Goal: Information Seeking & Learning: Check status

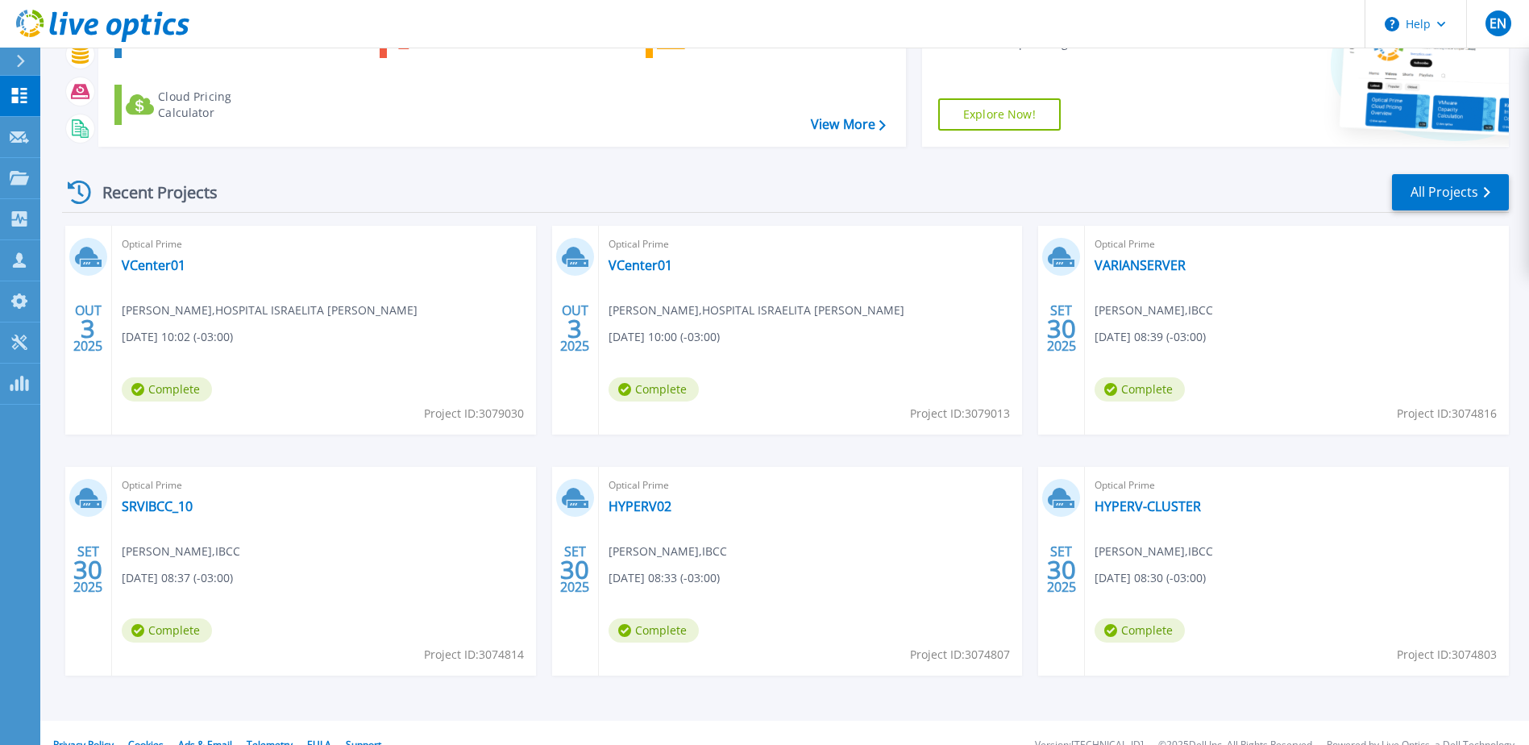
scroll to position [148, 0]
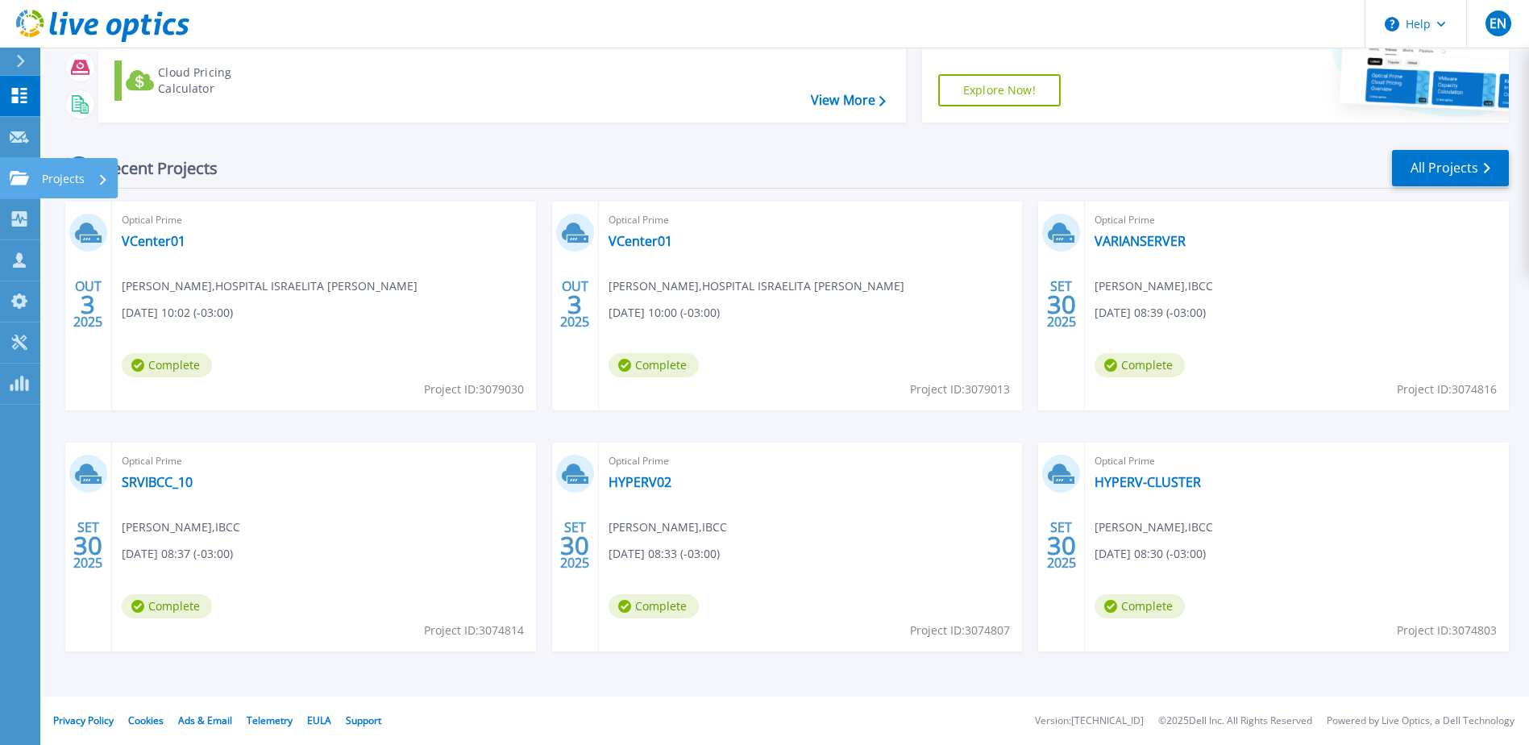
click at [75, 177] on p "Projects" at bounding box center [63, 179] width 43 height 42
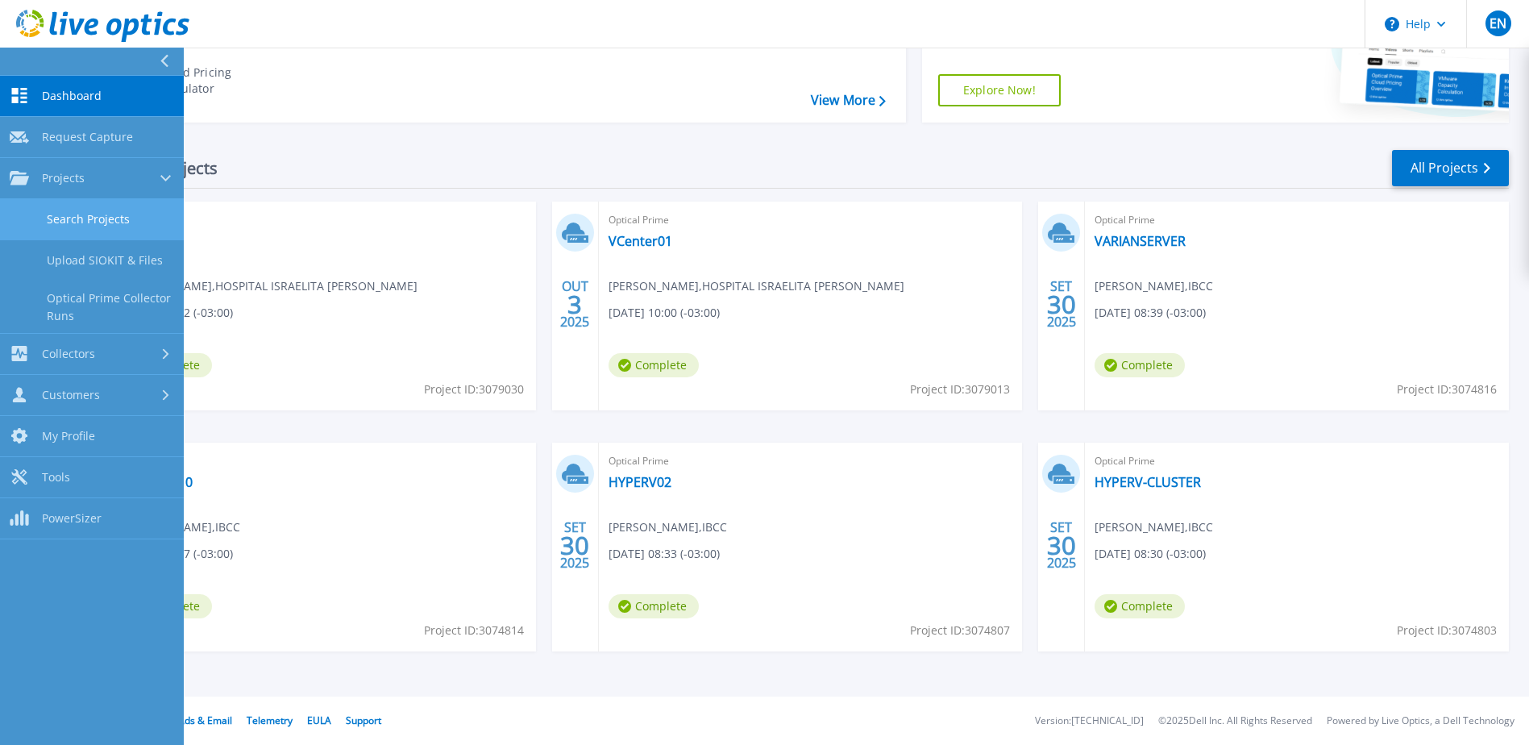
click at [75, 209] on link "Search Projects" at bounding box center [92, 219] width 184 height 41
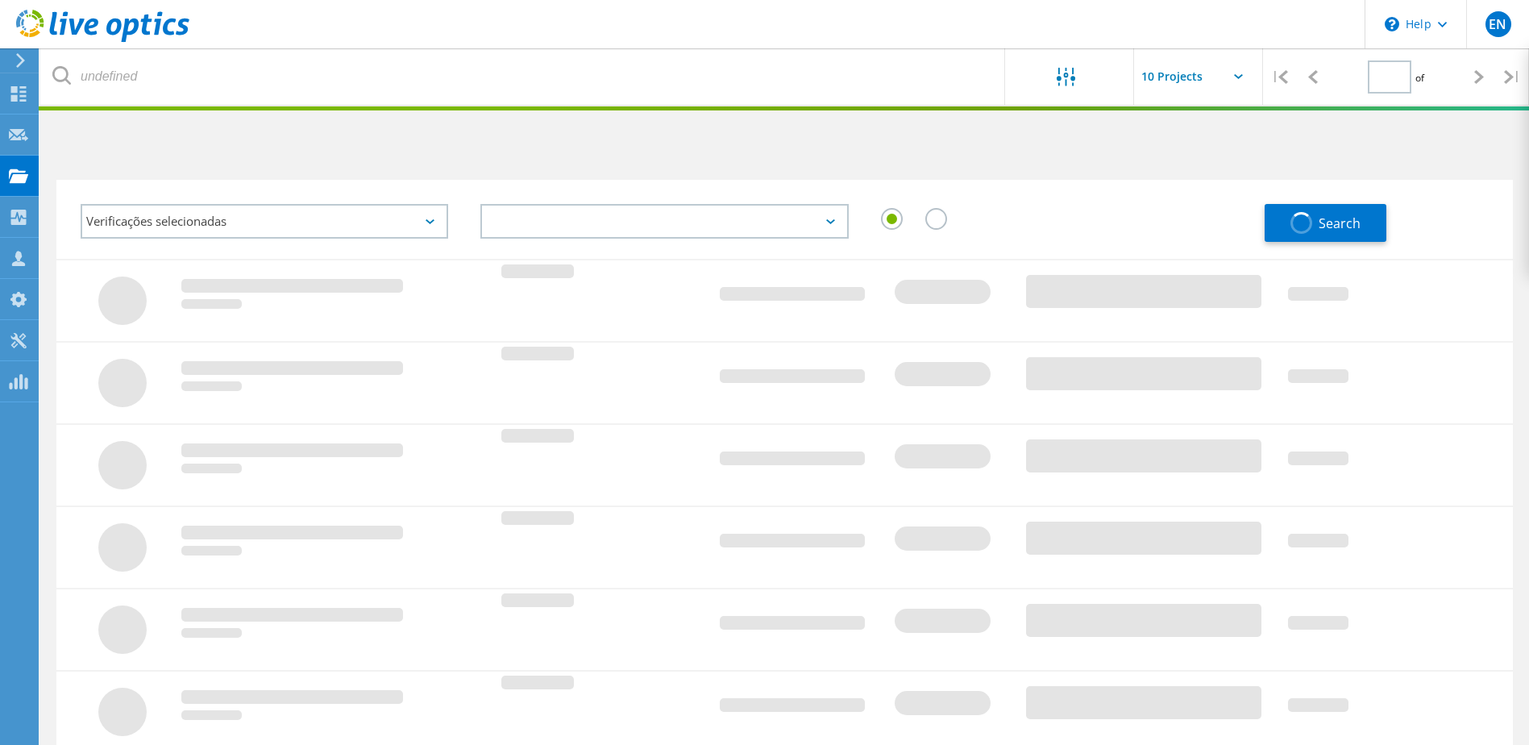
type input "1"
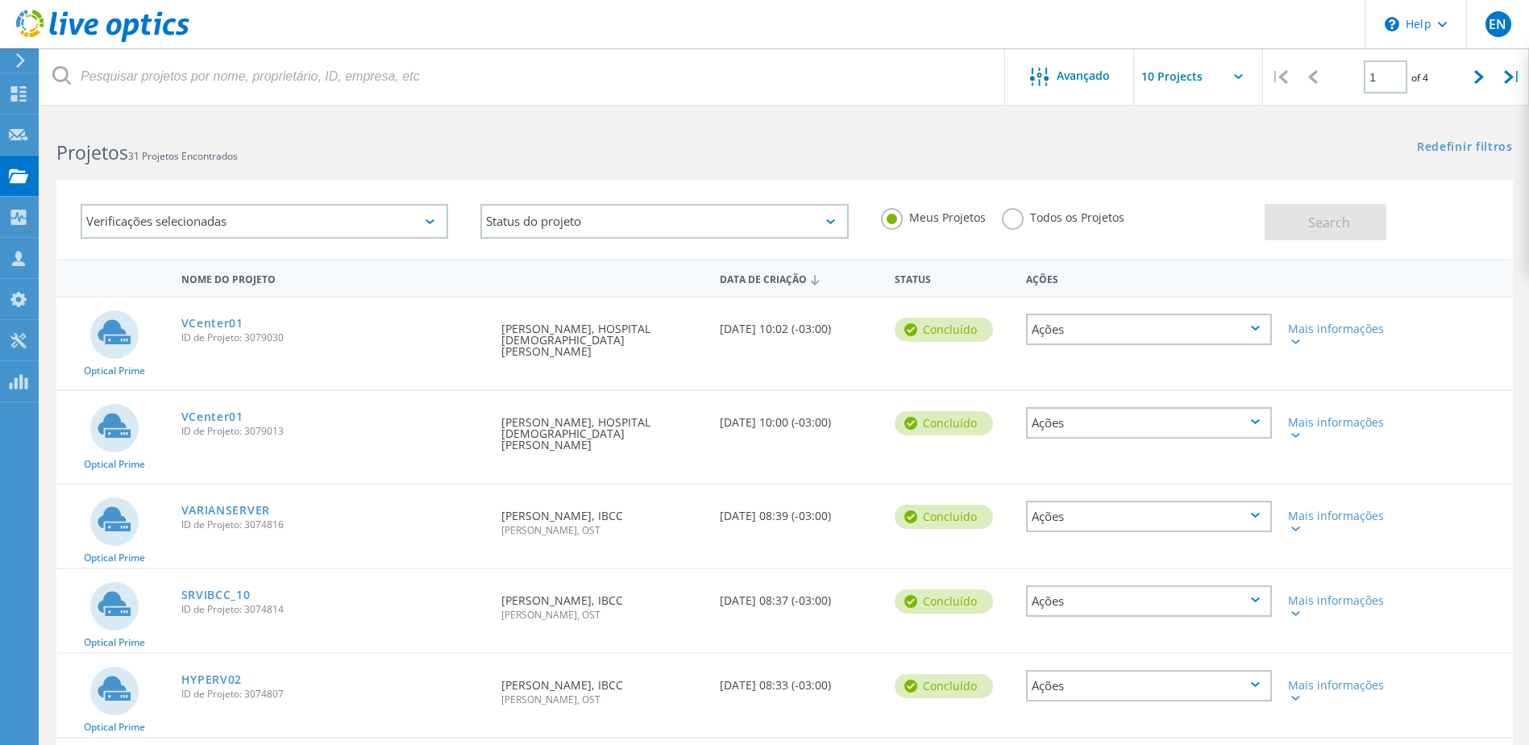
click at [1168, 79] on input "text" at bounding box center [1214, 76] width 161 height 56
click at [1162, 152] on div "Show 20 Projects" at bounding box center [1215, 145] width 160 height 27
type input "Show 20 Projects"
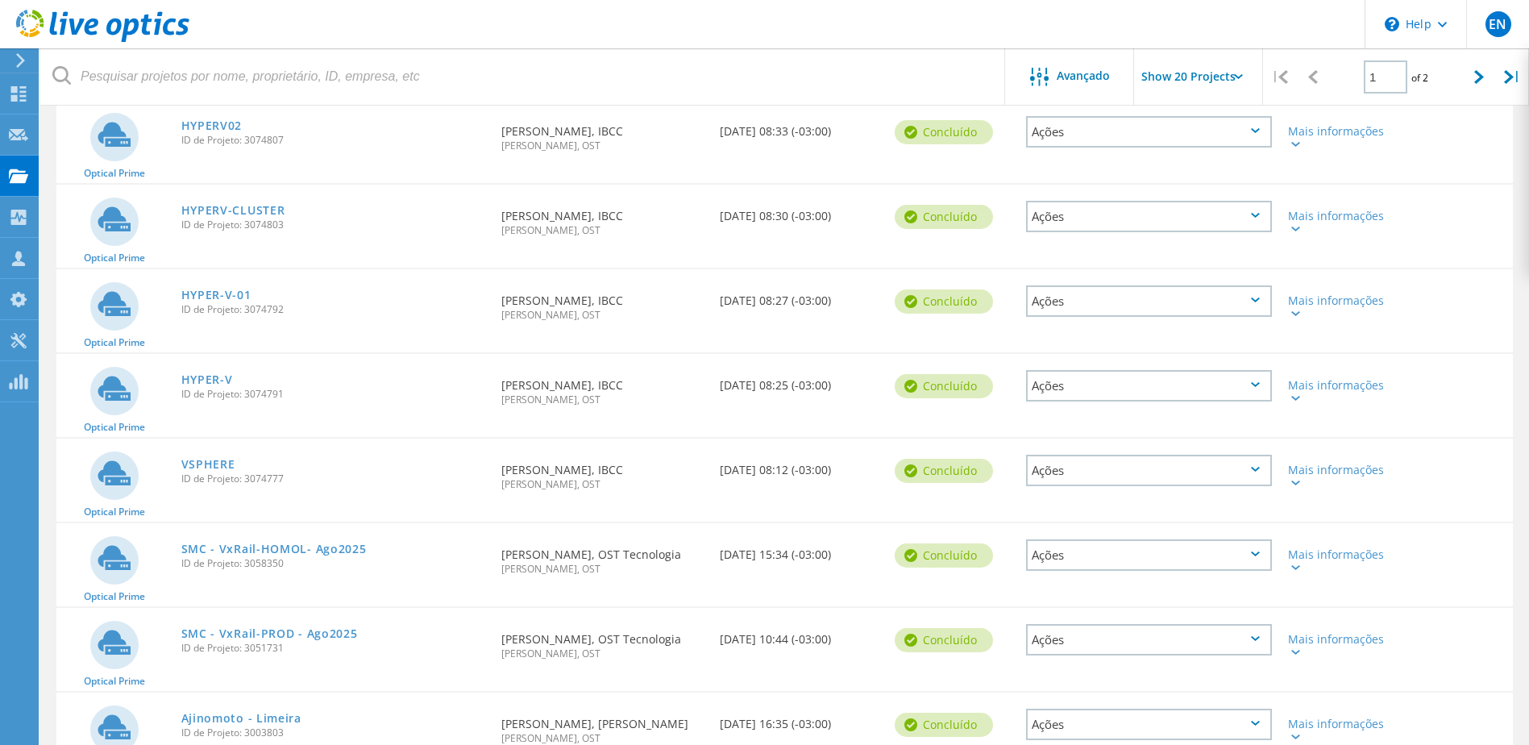
scroll to position [564, 0]
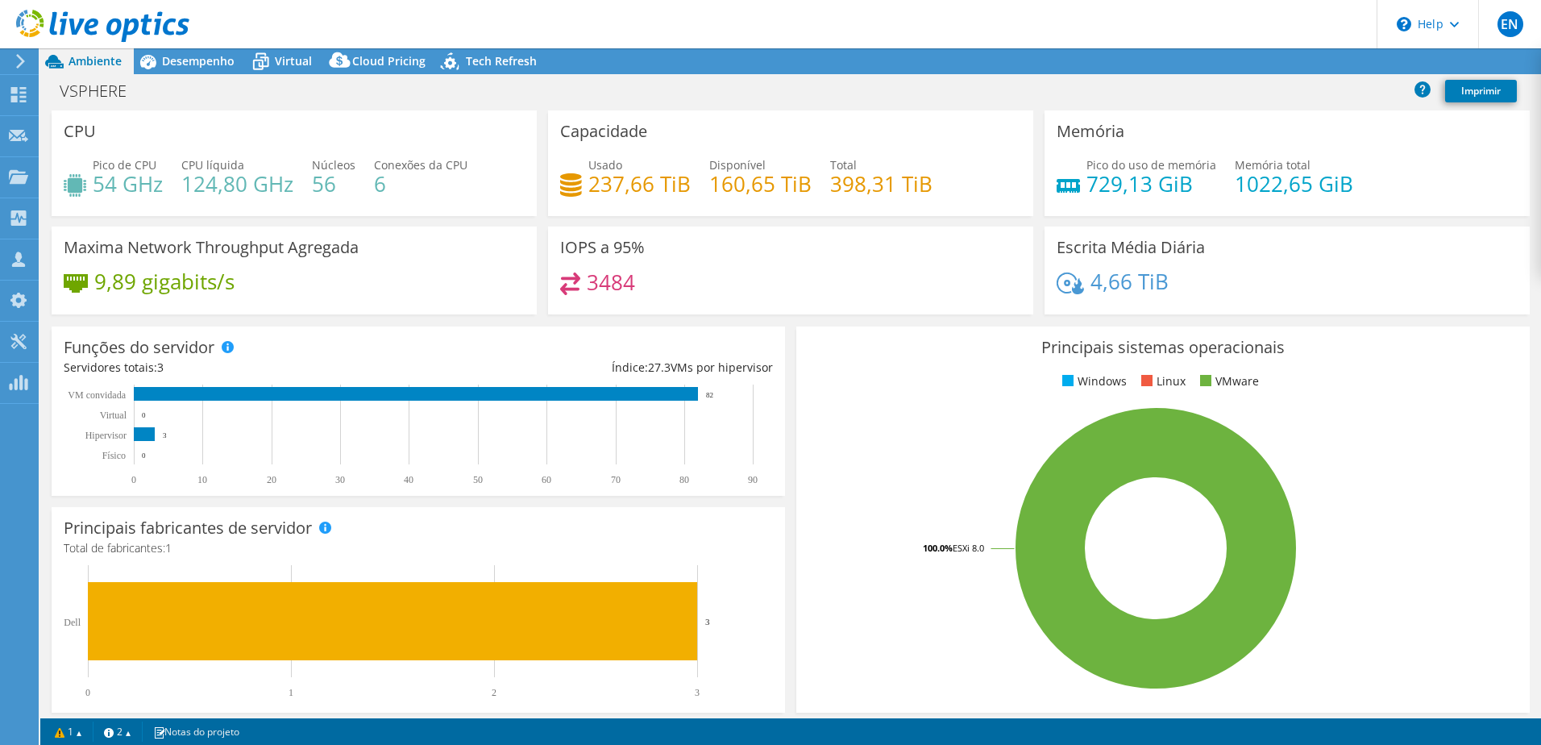
select select "USD"
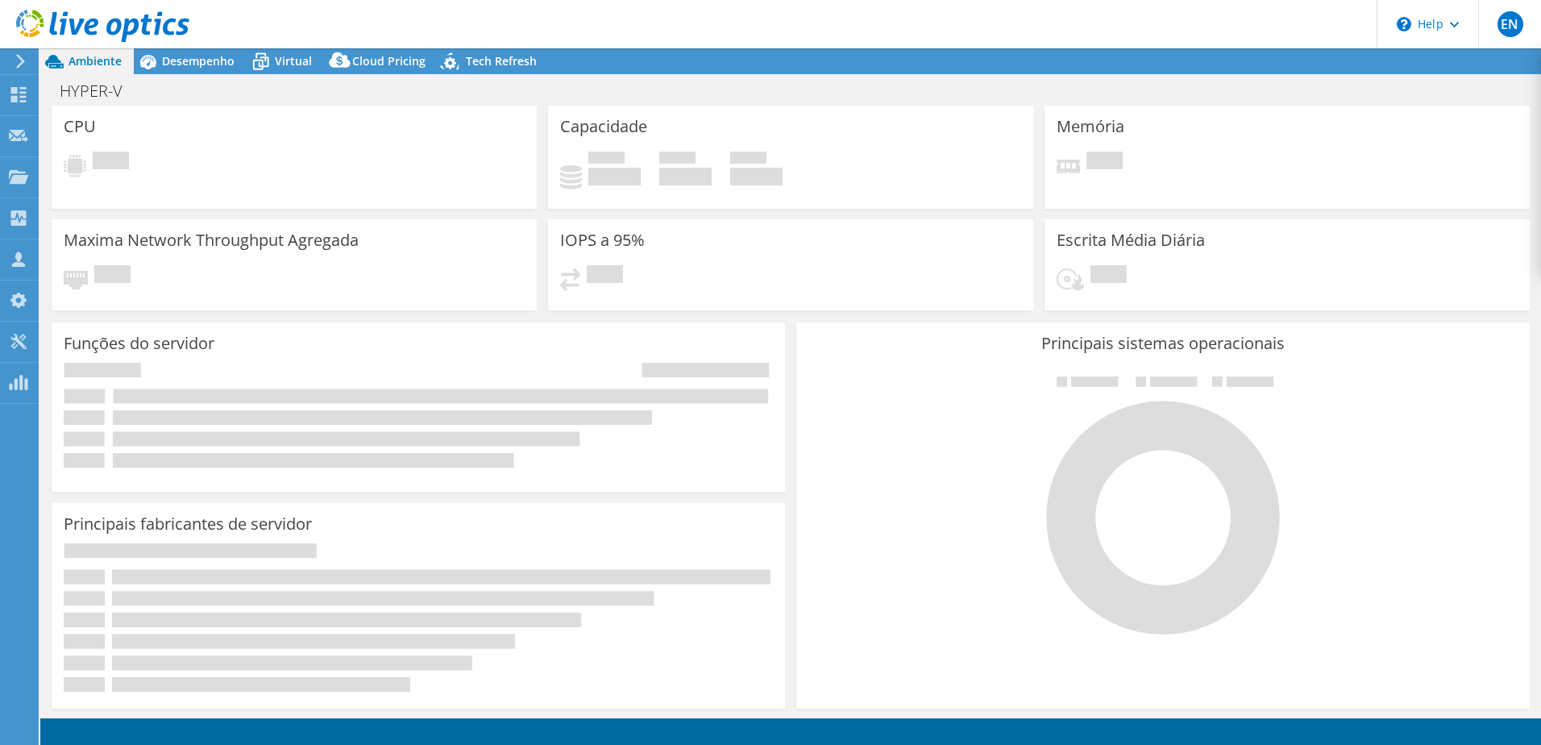
select select "USD"
